Goal: Check status: Check status

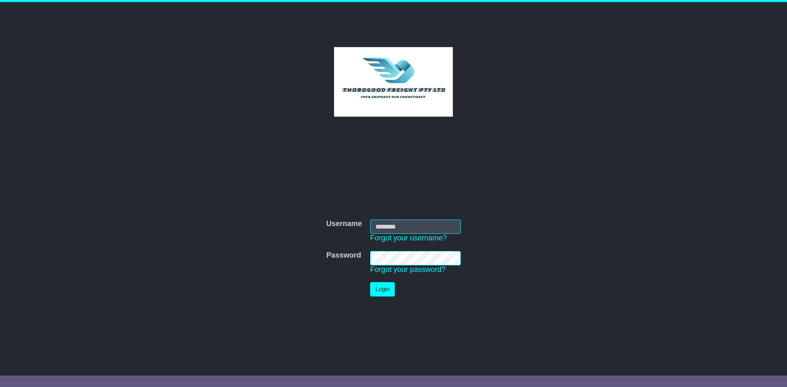
type input "*********"
click at [388, 286] on button "Login" at bounding box center [382, 289] width 25 height 14
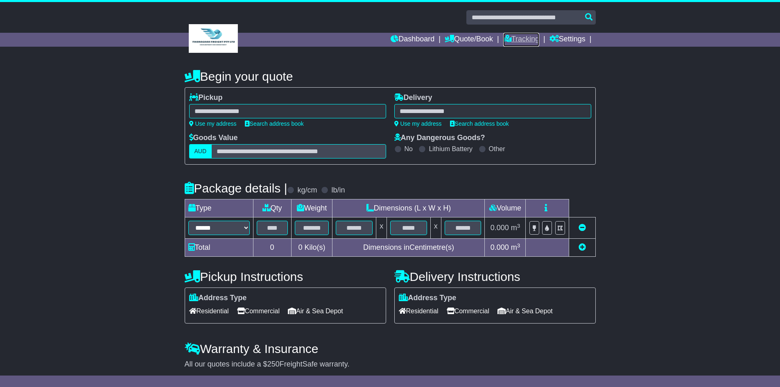
click at [517, 35] on link "Tracking" at bounding box center [522, 40] width 36 height 14
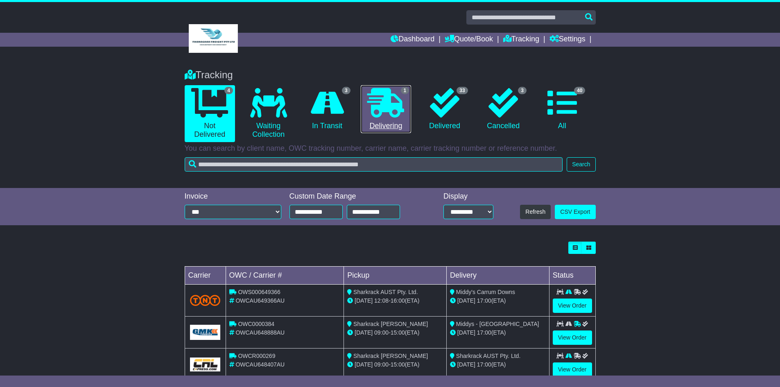
click at [381, 102] on icon at bounding box center [386, 102] width 37 height 29
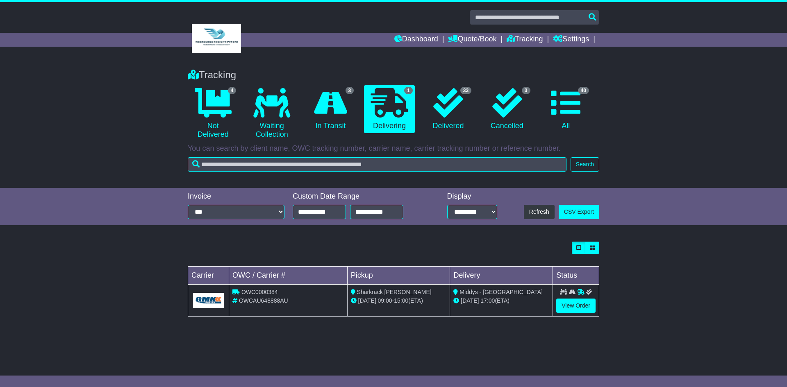
click at [479, 295] on span "Middys - Sunbury" at bounding box center [500, 292] width 83 height 7
click at [336, 101] on icon at bounding box center [330, 102] width 33 height 29
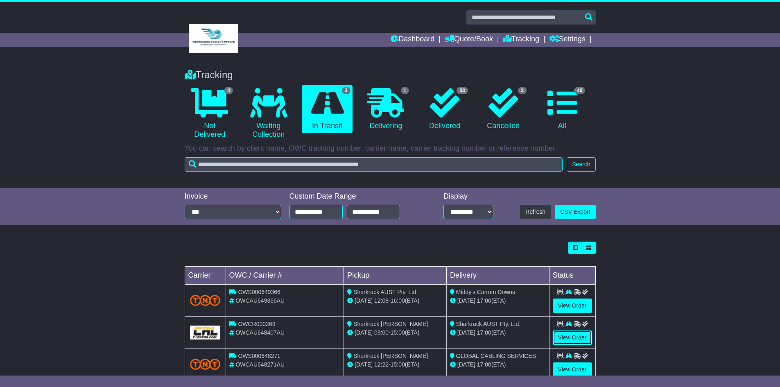
click at [570, 339] on link "View Order" at bounding box center [572, 338] width 39 height 14
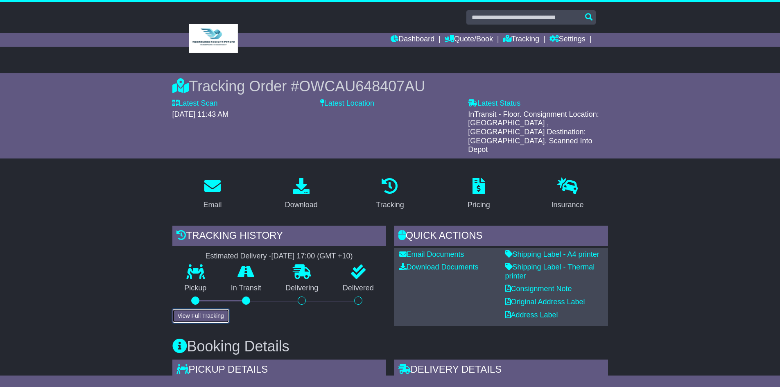
click at [198, 309] on button "View Full Tracking" at bounding box center [200, 316] width 57 height 14
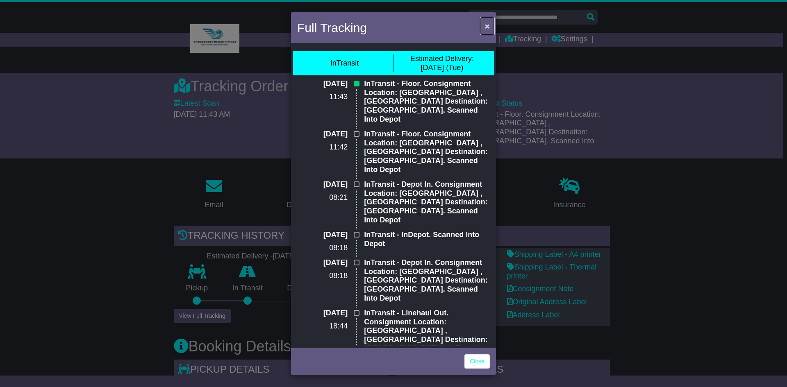
click at [485, 23] on span "×" at bounding box center [487, 25] width 5 height 9
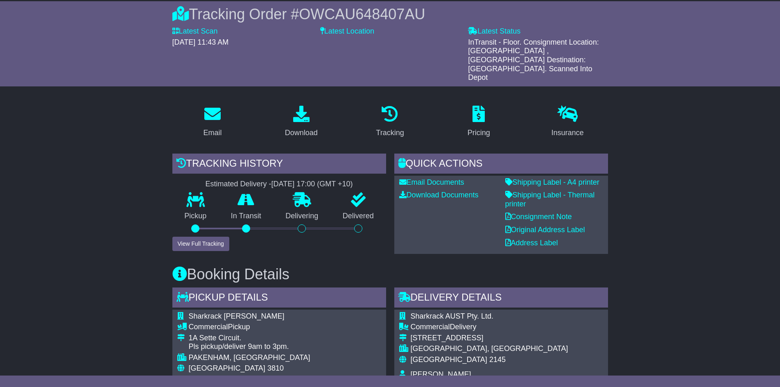
scroll to position [41, 0]
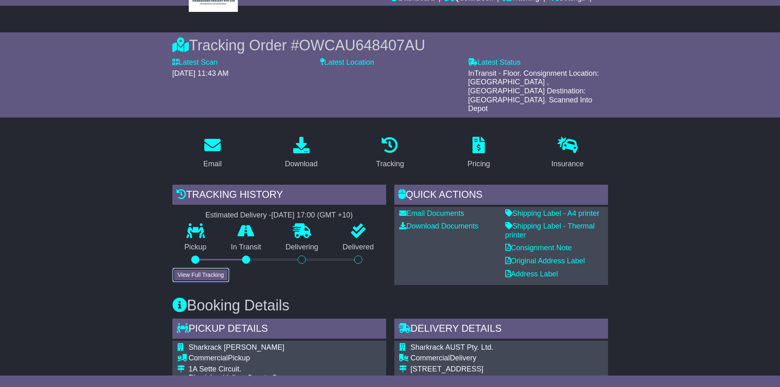
click at [205, 268] on button "View Full Tracking" at bounding box center [200, 275] width 57 height 14
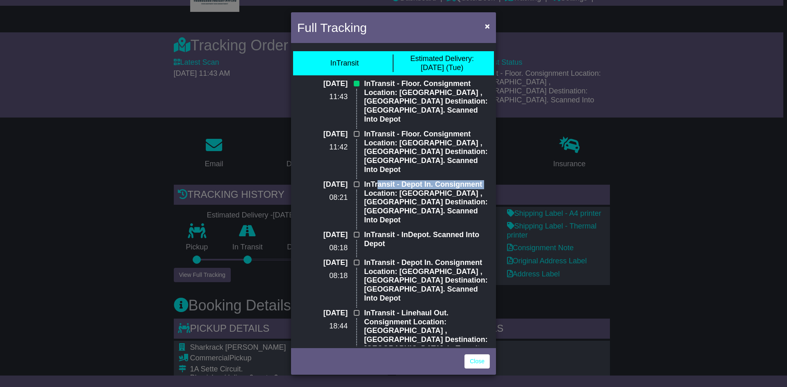
drag, startPoint x: 376, startPoint y: 163, endPoint x: 361, endPoint y: 179, distance: 21.2
click at [361, 180] on div "InTransit - Depot In. Consignment Location: [GEOGRAPHIC_DATA] , [GEOGRAPHIC_DAT…" at bounding box center [427, 205] width 134 height 50
click at [671, 175] on div "Full Tracking × InTransit Estimated Delivery: [DATE] (Tue) [DATE] 11:43 InTrans…" at bounding box center [393, 193] width 787 height 387
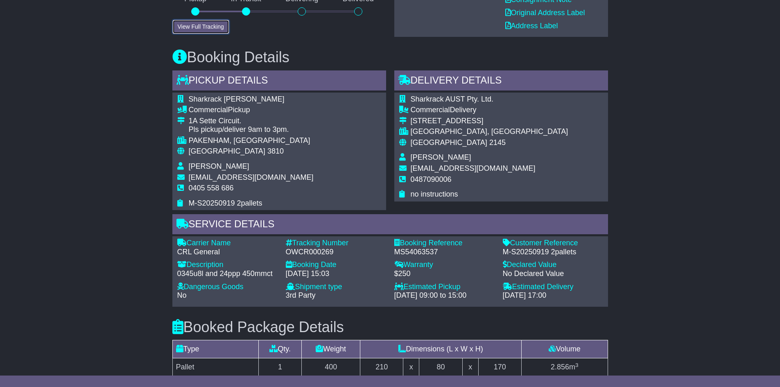
scroll to position [328, 0]
